Goal: Information Seeking & Learning: Learn about a topic

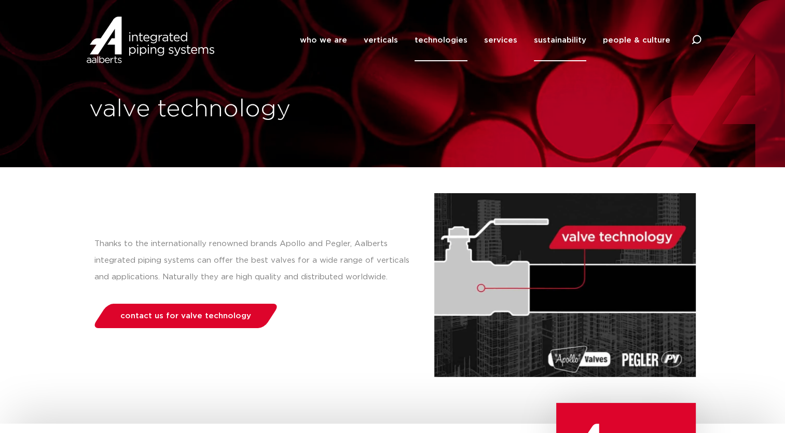
click at [559, 46] on link "sustainability" at bounding box center [560, 40] width 52 height 42
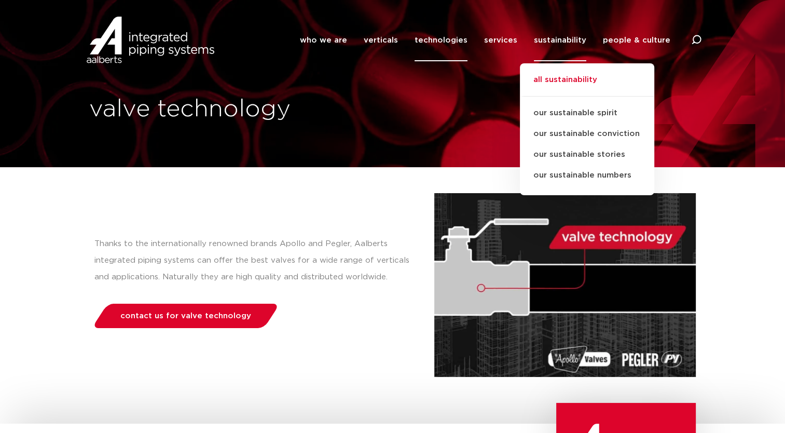
click at [562, 74] on link "all sustainability" at bounding box center [587, 85] width 134 height 23
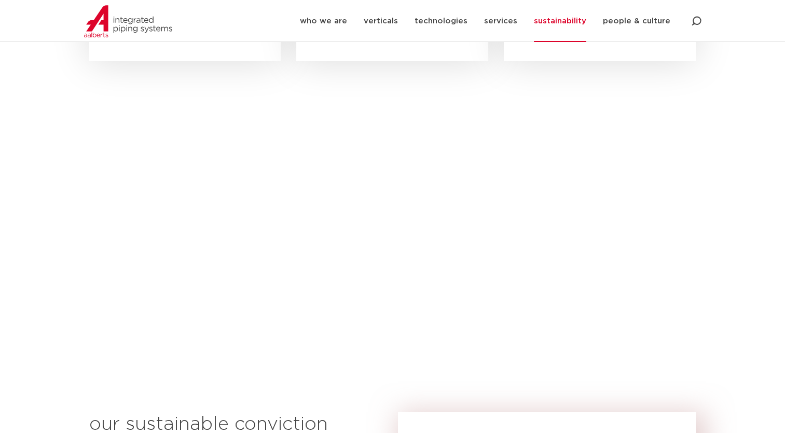
scroll to position [467, 0]
click at [497, 21] on link "services" at bounding box center [500, 21] width 33 height 42
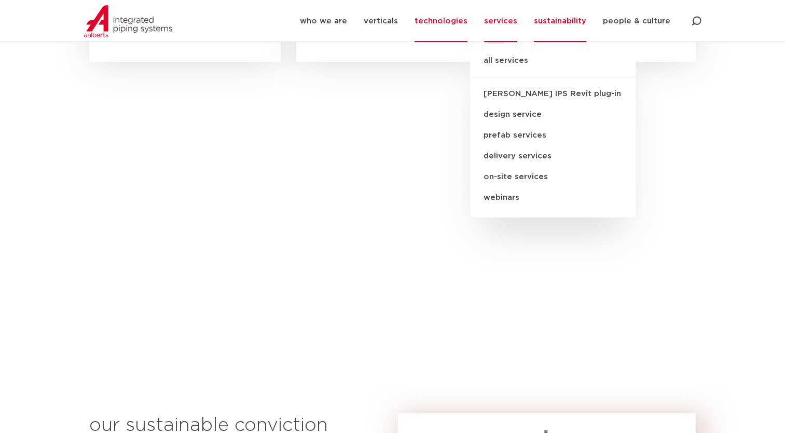
click at [443, 29] on link "technologies" at bounding box center [440, 21] width 53 height 42
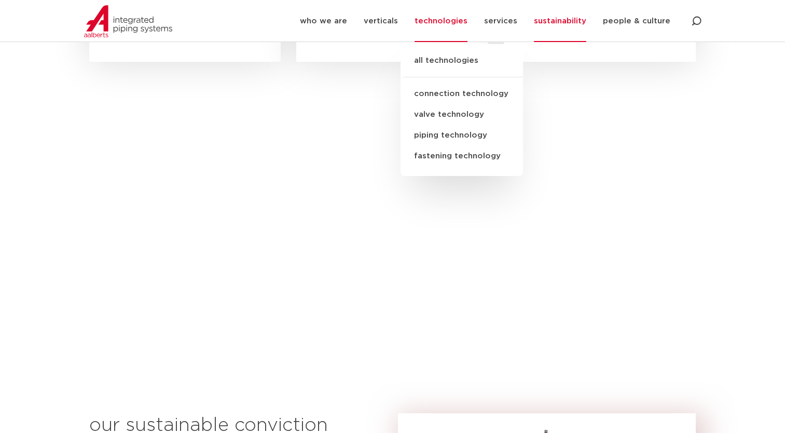
click at [463, 132] on link "piping technology" at bounding box center [461, 135] width 122 height 21
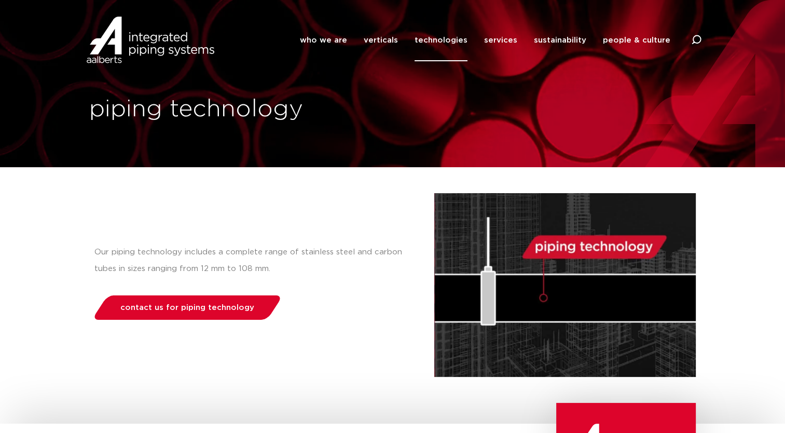
click at [548, 258] on img at bounding box center [564, 285] width 261 height 184
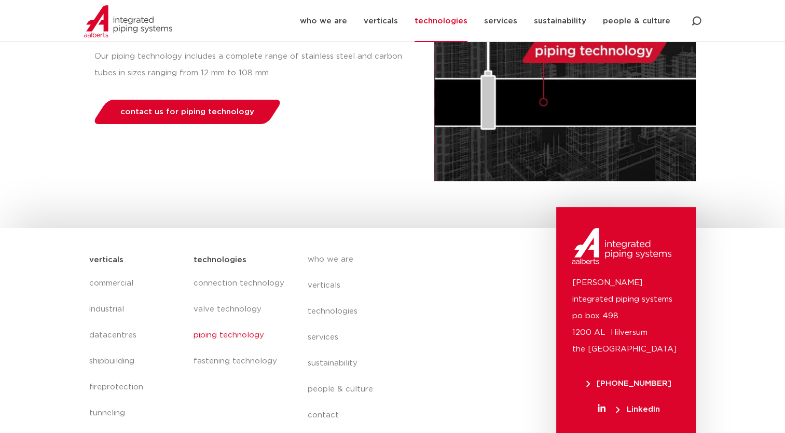
scroll to position [259, 0]
